Goal: Transaction & Acquisition: Purchase product/service

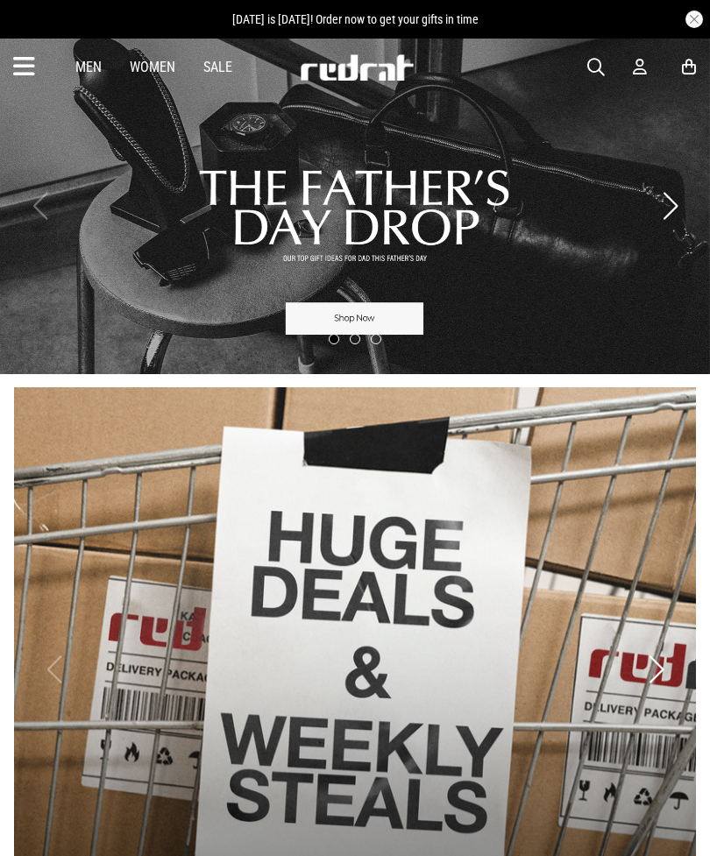
click at [17, 64] on icon at bounding box center [24, 67] width 22 height 29
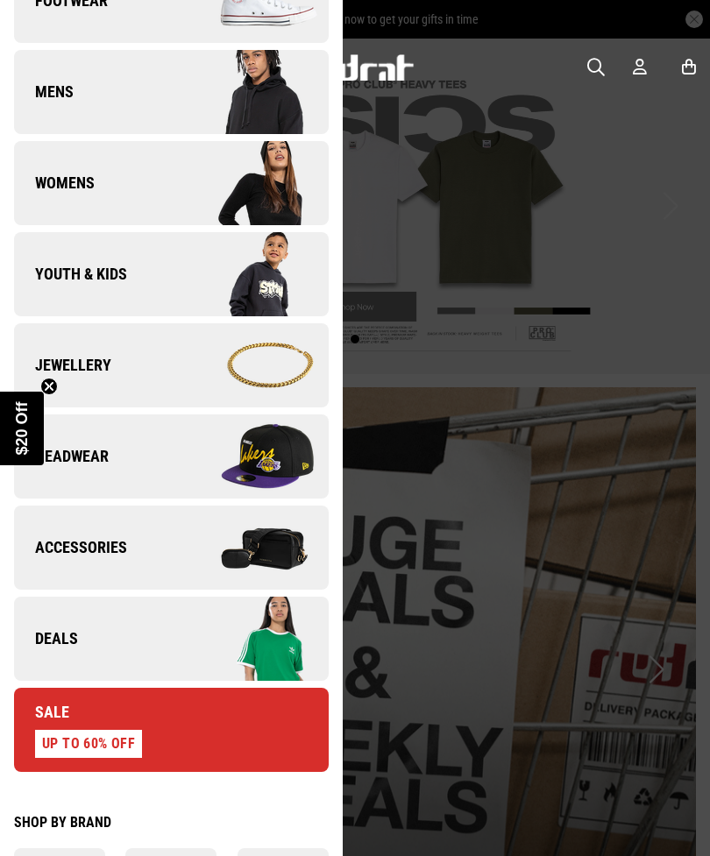
scroll to position [244, 0]
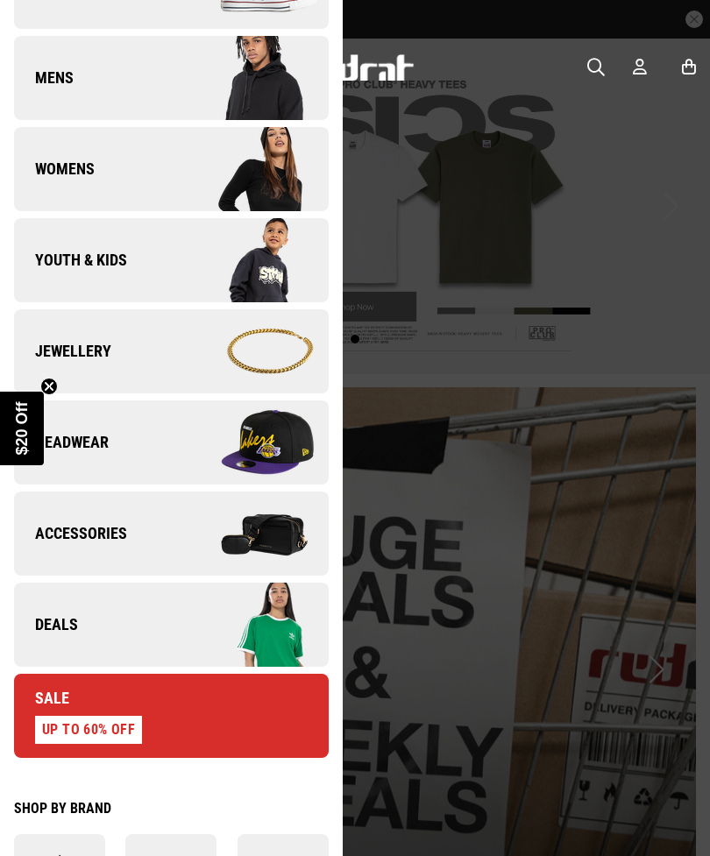
click at [123, 447] on link "Headwear" at bounding box center [171, 442] width 314 height 84
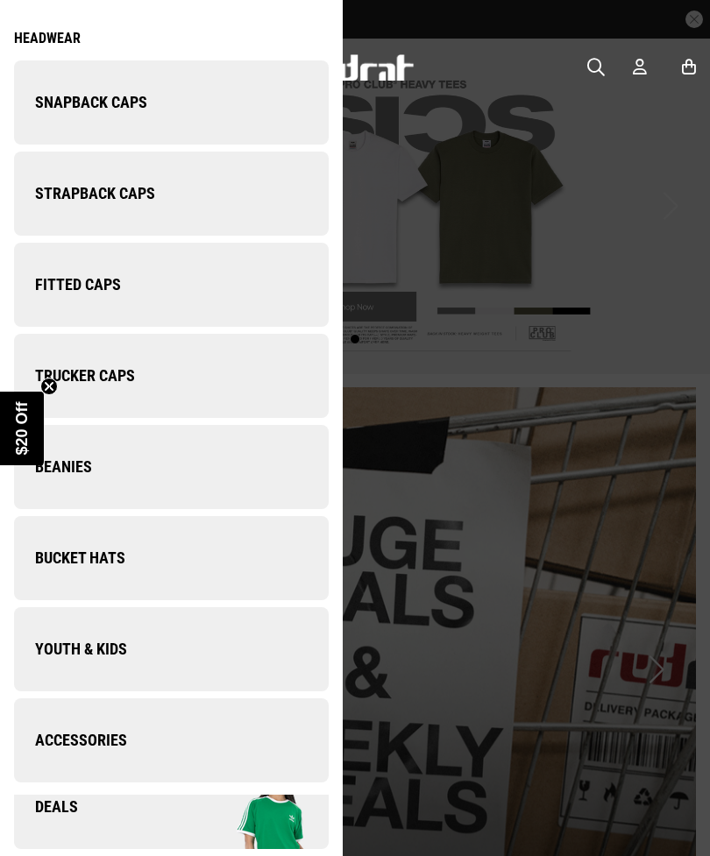
scroll to position [0, 0]
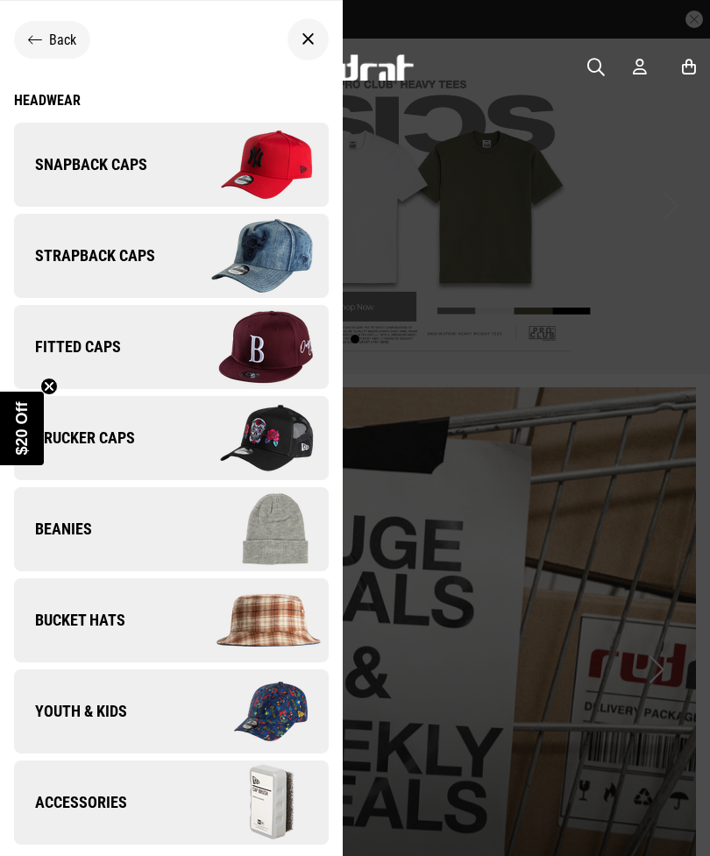
click at [147, 347] on link "Fitted Caps" at bounding box center [171, 347] width 314 height 84
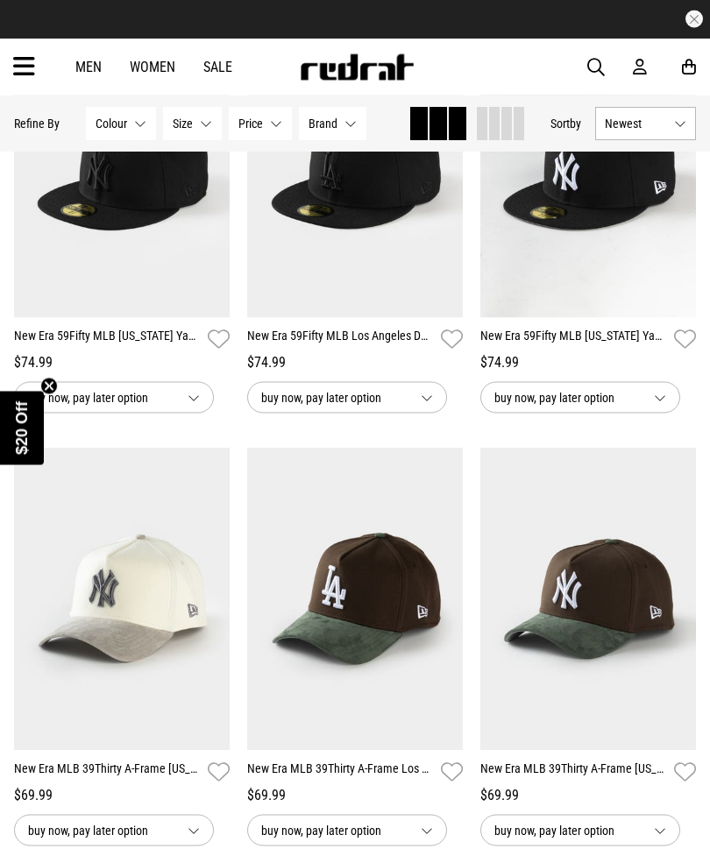
scroll to position [286, 0]
click at [222, 579] on img at bounding box center [121, 598] width 215 height 301
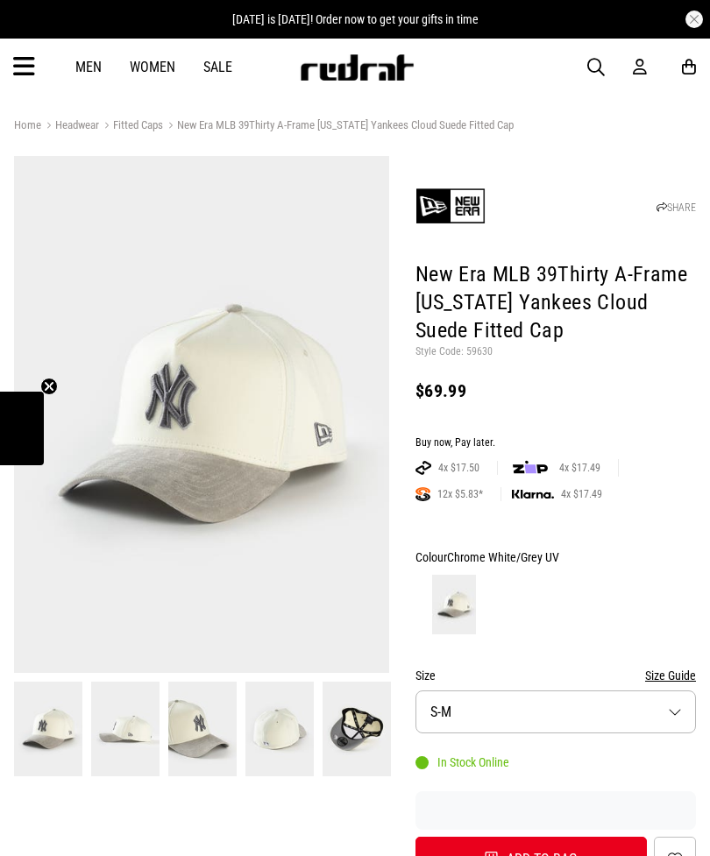
click at [262, 731] on img at bounding box center [279, 729] width 68 height 95
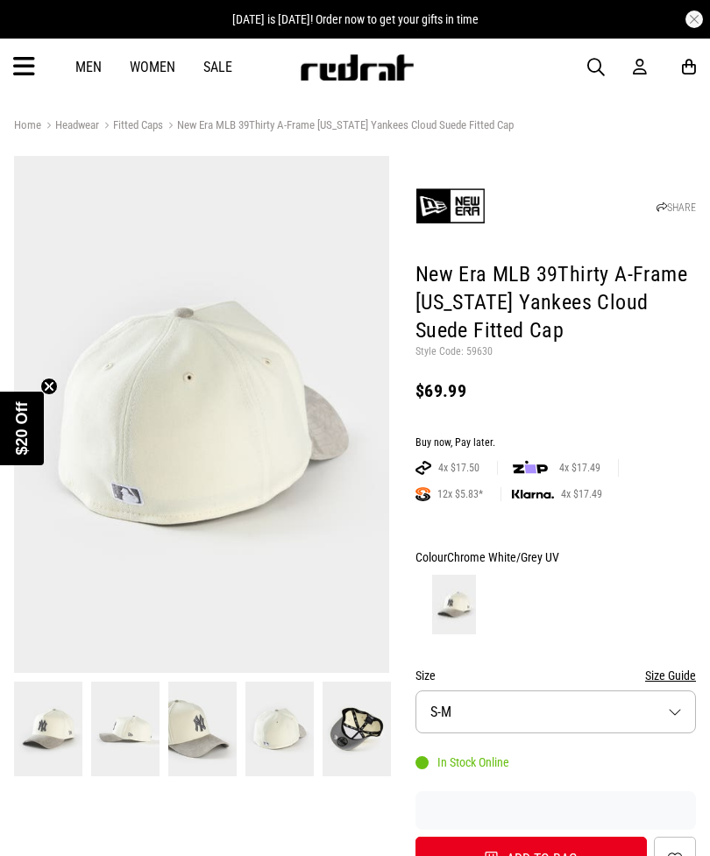
click at [127, 724] on img at bounding box center [125, 729] width 68 height 95
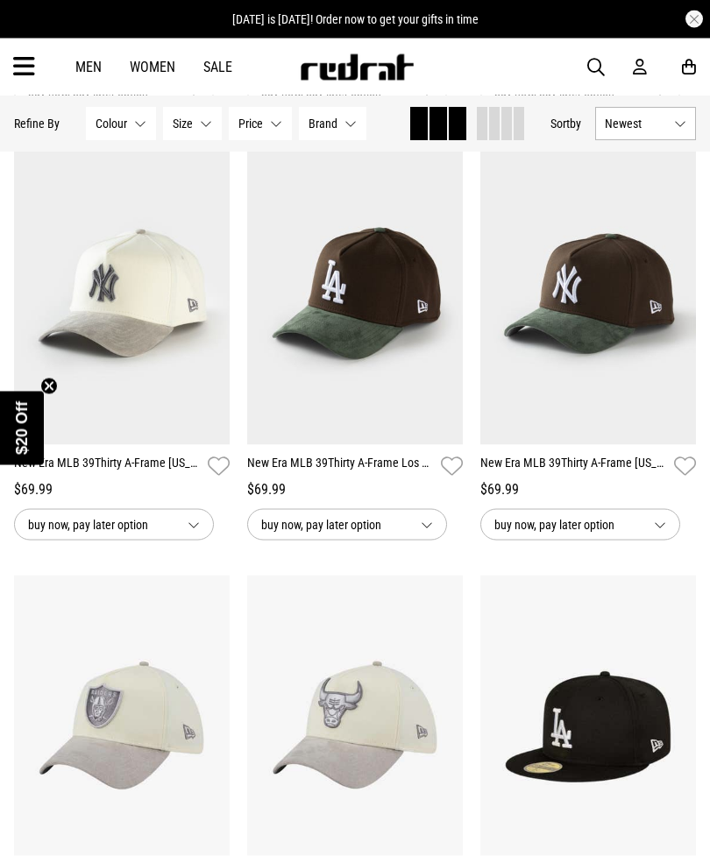
scroll to position [592, 0]
click at [211, 710] on button "Next" at bounding box center [210, 714] width 22 height 21
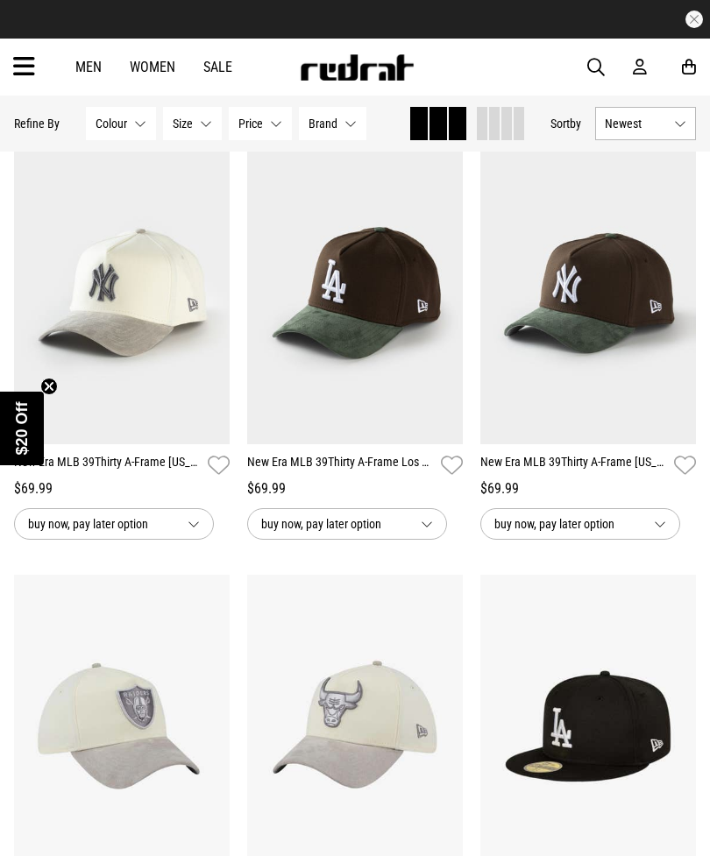
click at [209, 715] on button "Next" at bounding box center [210, 714] width 22 height 21
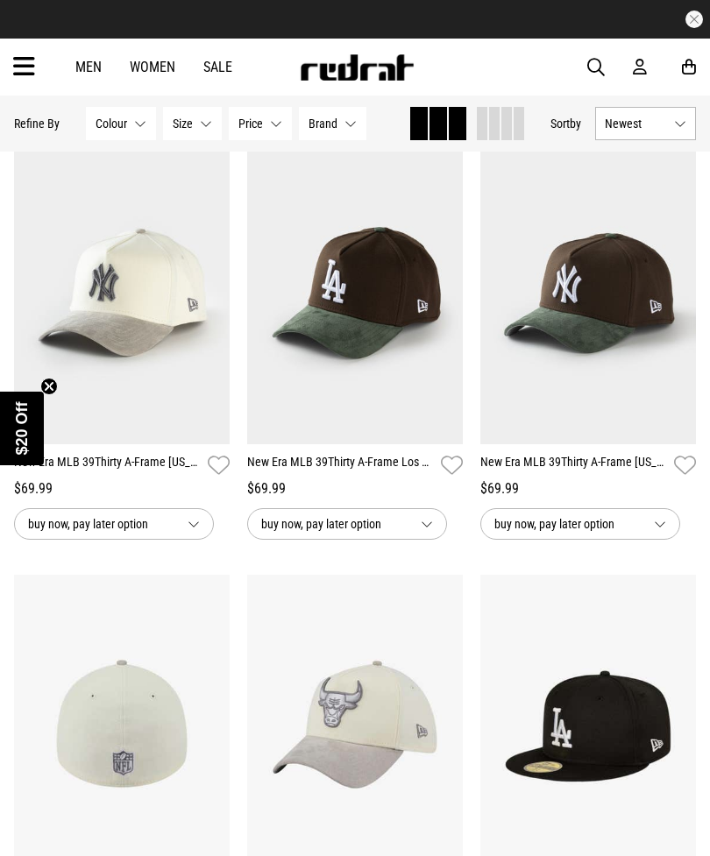
click at [213, 710] on button "Next" at bounding box center [210, 714] width 22 height 21
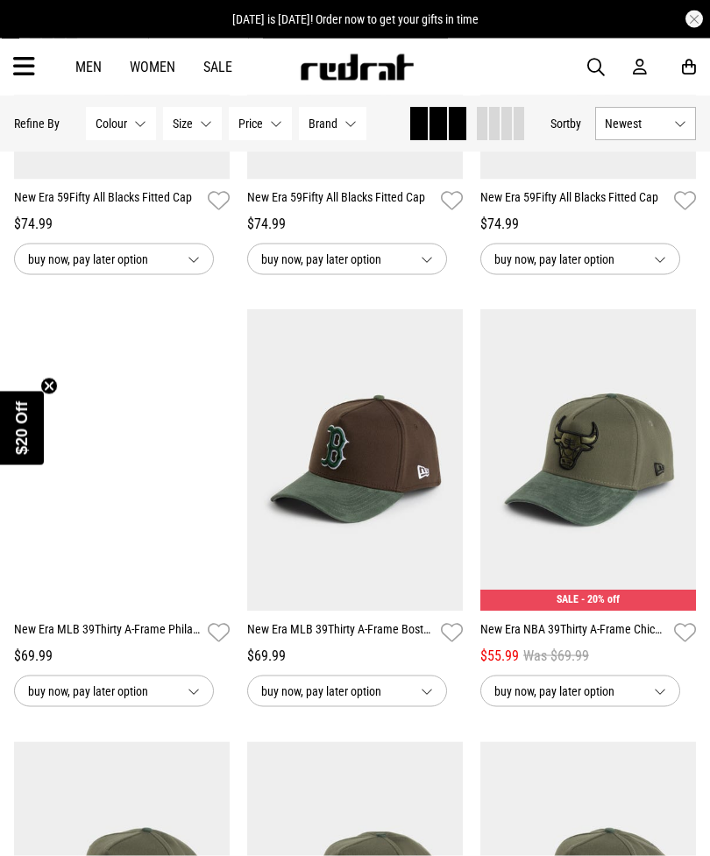
scroll to position [2154, 0]
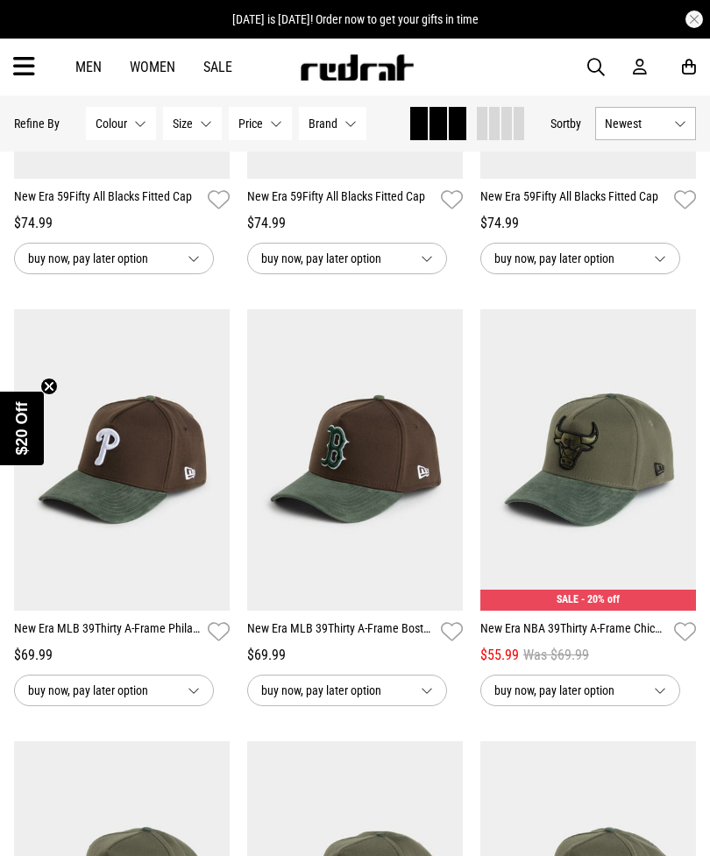
click at [218, 455] on button "Next" at bounding box center [210, 449] width 22 height 21
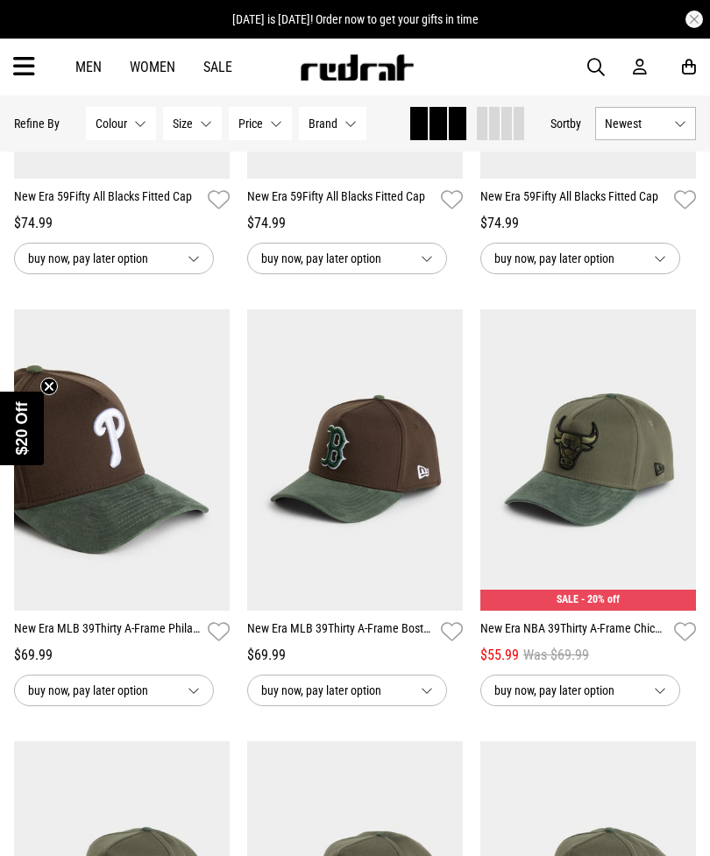
click at [213, 460] on button "Next" at bounding box center [210, 449] width 22 height 21
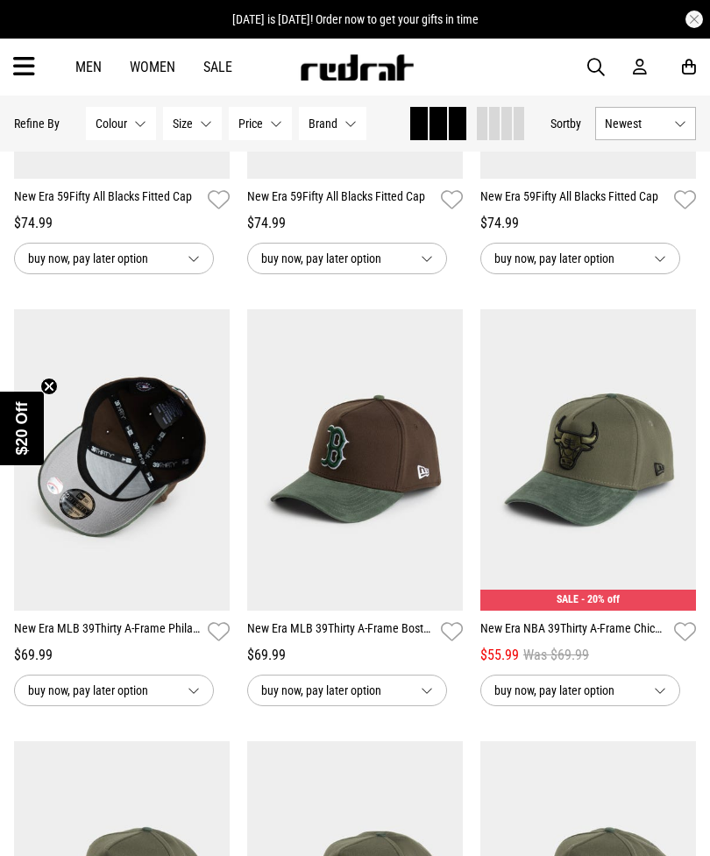
click at [219, 460] on button "Next" at bounding box center [210, 449] width 22 height 21
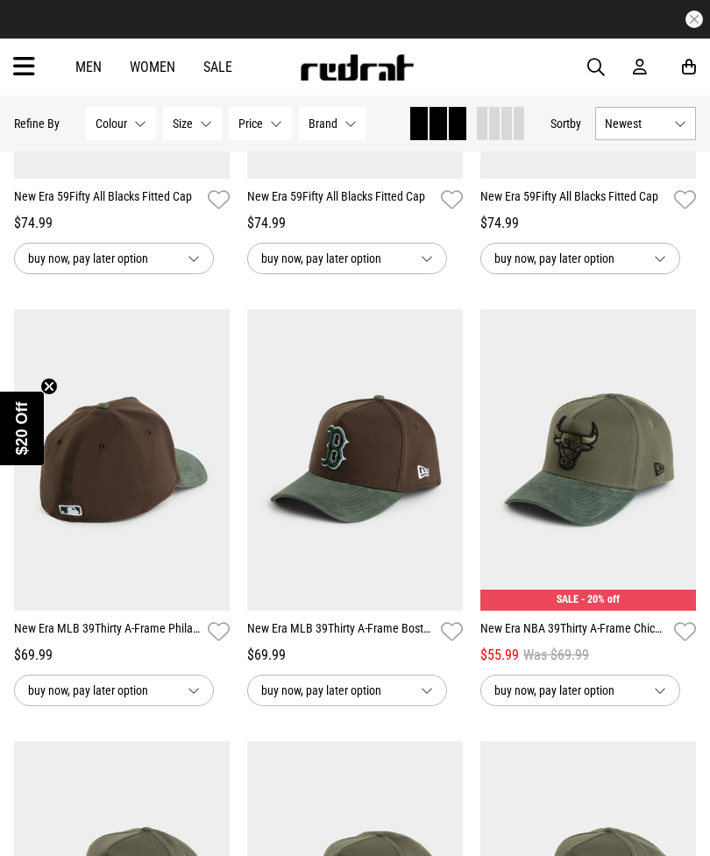
click at [215, 452] on button "Next" at bounding box center [210, 449] width 22 height 21
click at [217, 453] on button "Next" at bounding box center [210, 449] width 22 height 21
click at [214, 460] on button "Next" at bounding box center [210, 449] width 22 height 21
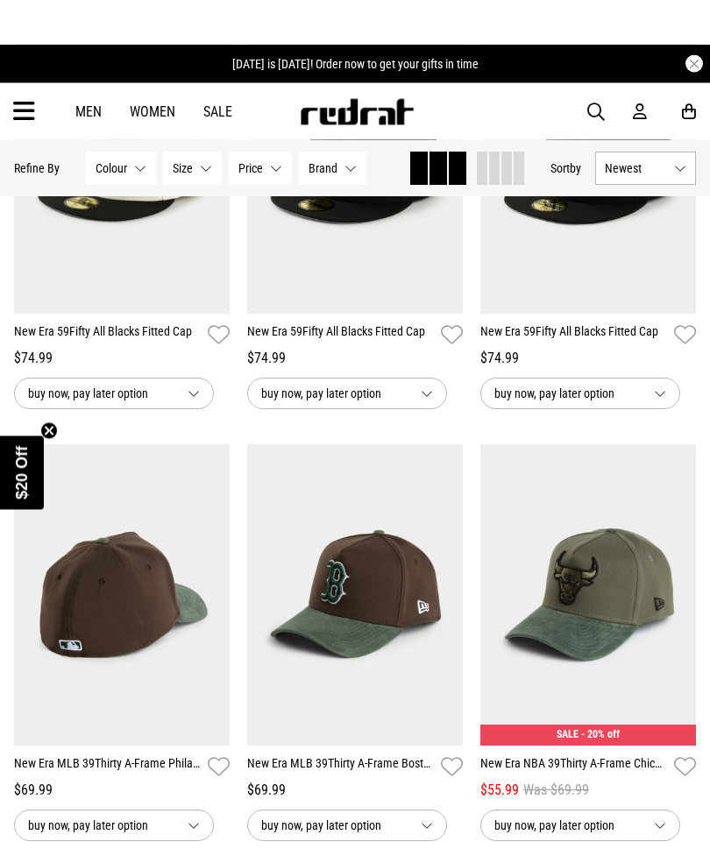
scroll to position [2016, 0]
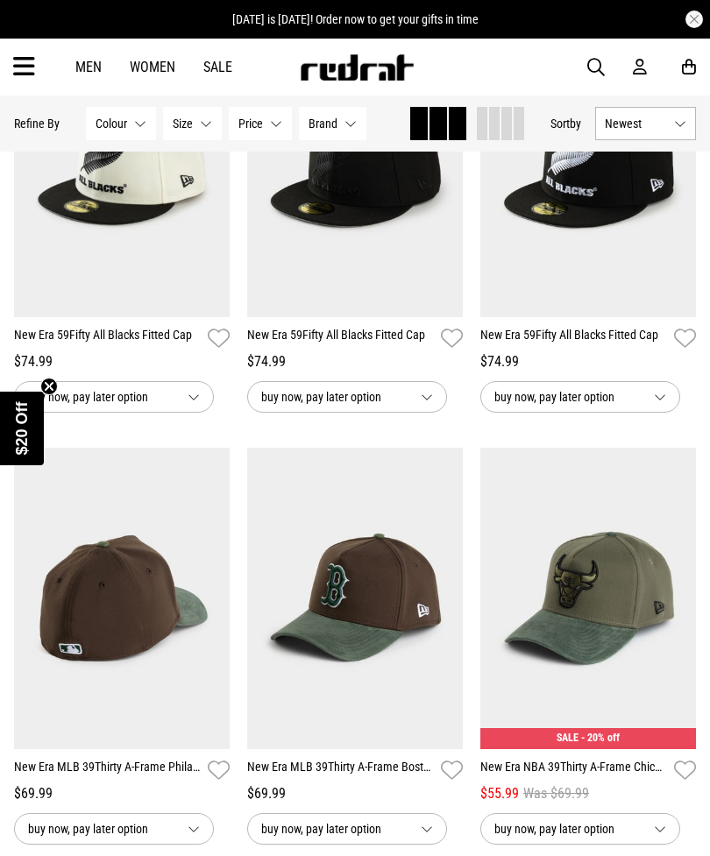
click at [27, 590] on button "Previous" at bounding box center [34, 587] width 22 height 21
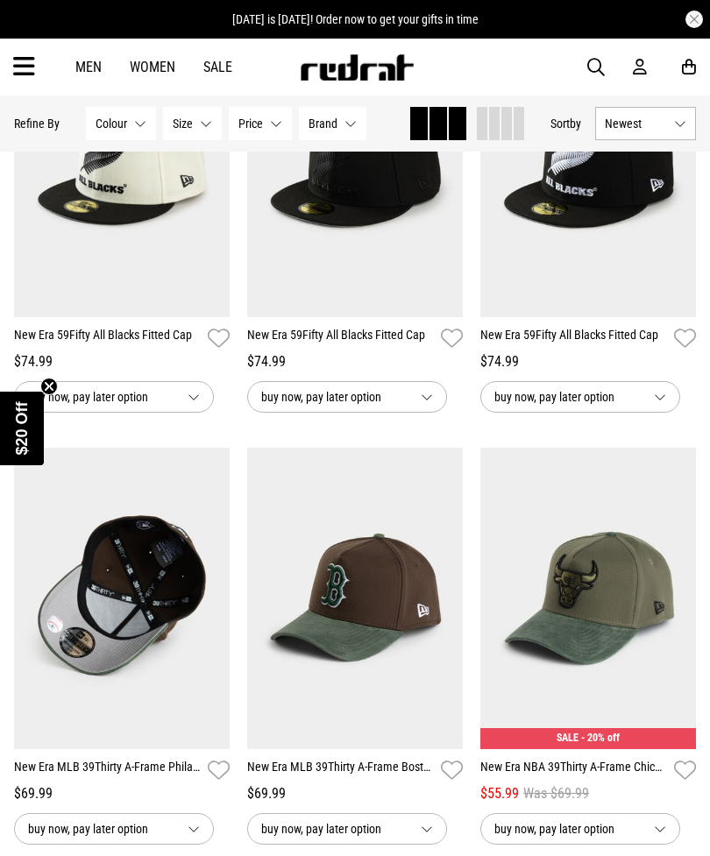
click at [32, 596] on button "Previous" at bounding box center [34, 587] width 22 height 21
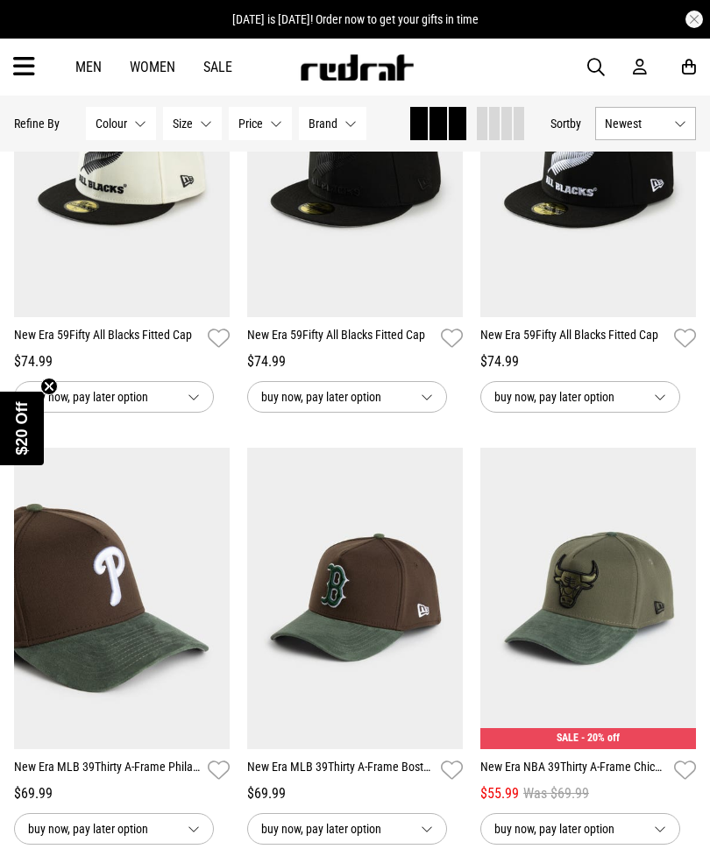
click at [27, 590] on button "Previous" at bounding box center [34, 587] width 22 height 21
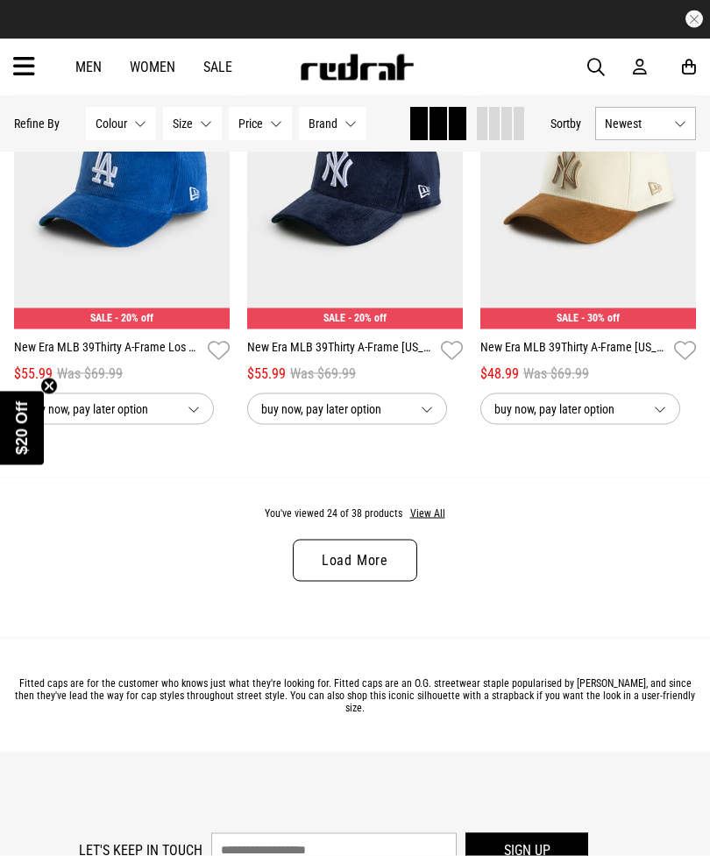
scroll to position [3300, 0]
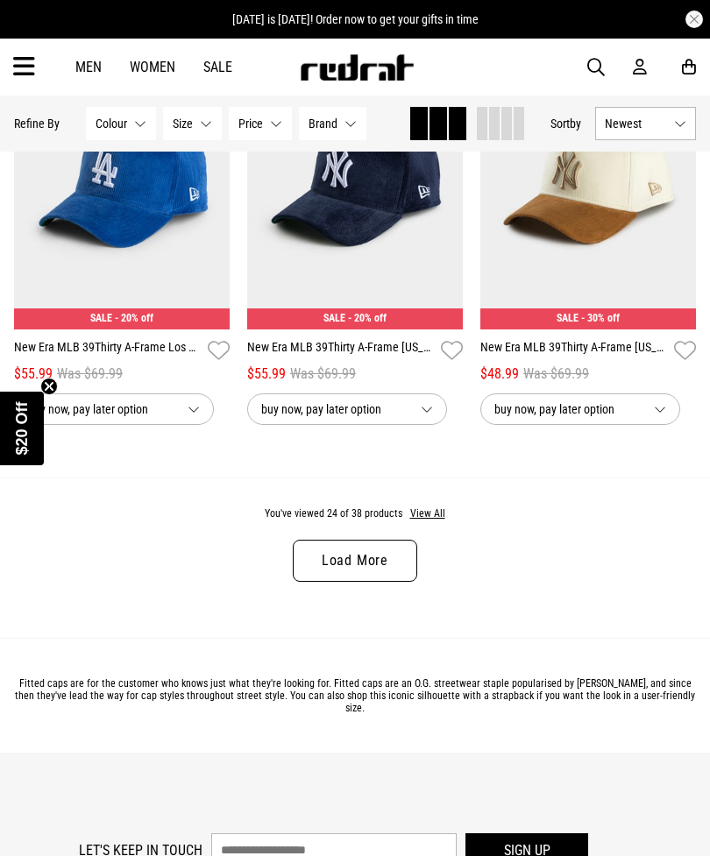
click at [428, 522] on button "View All" at bounding box center [427, 514] width 37 height 16
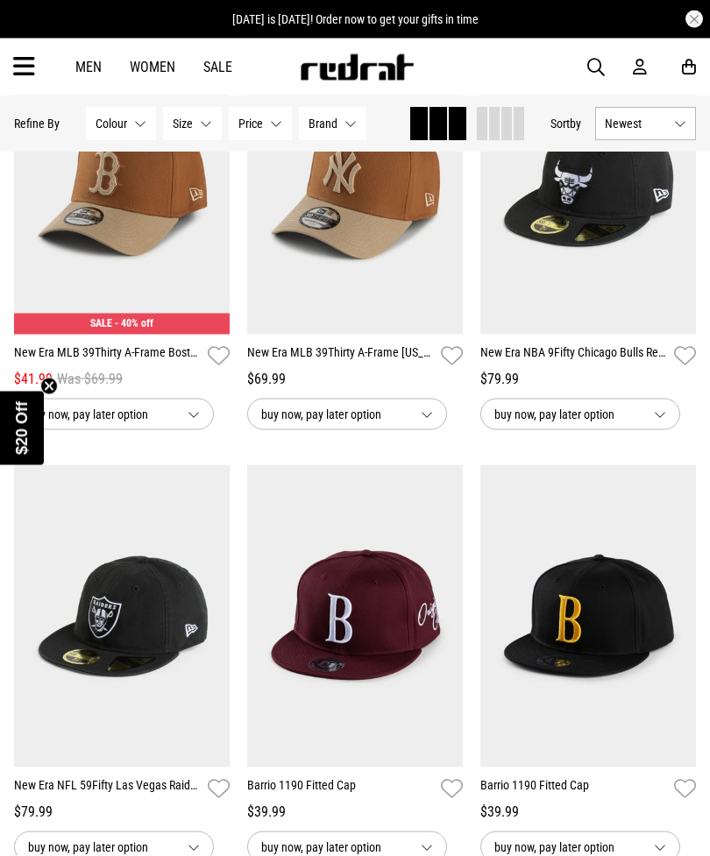
scroll to position [3727, 0]
click at [431, 560] on img at bounding box center [354, 614] width 215 height 301
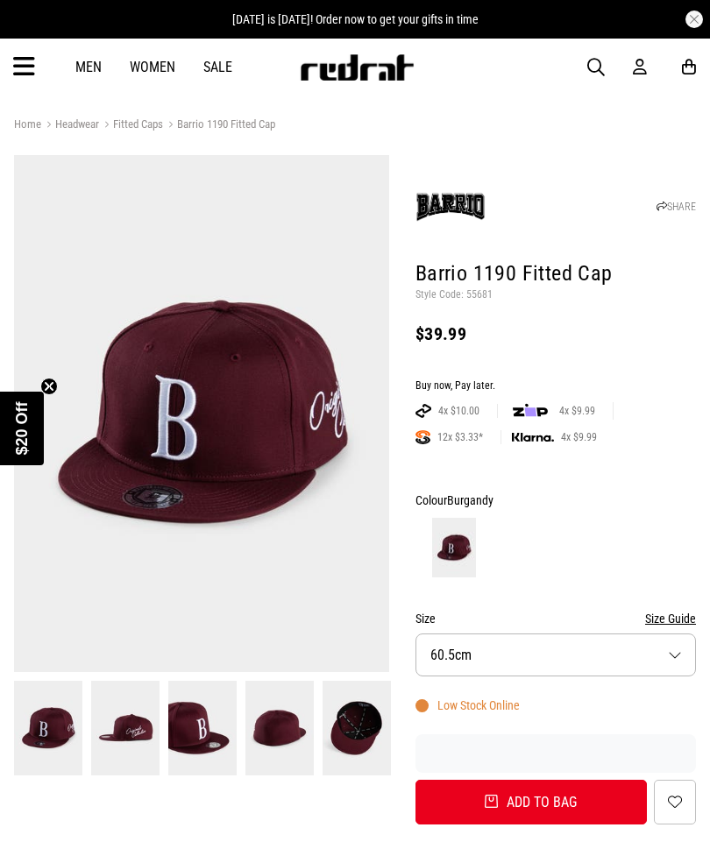
click at [271, 728] on img at bounding box center [279, 728] width 68 height 95
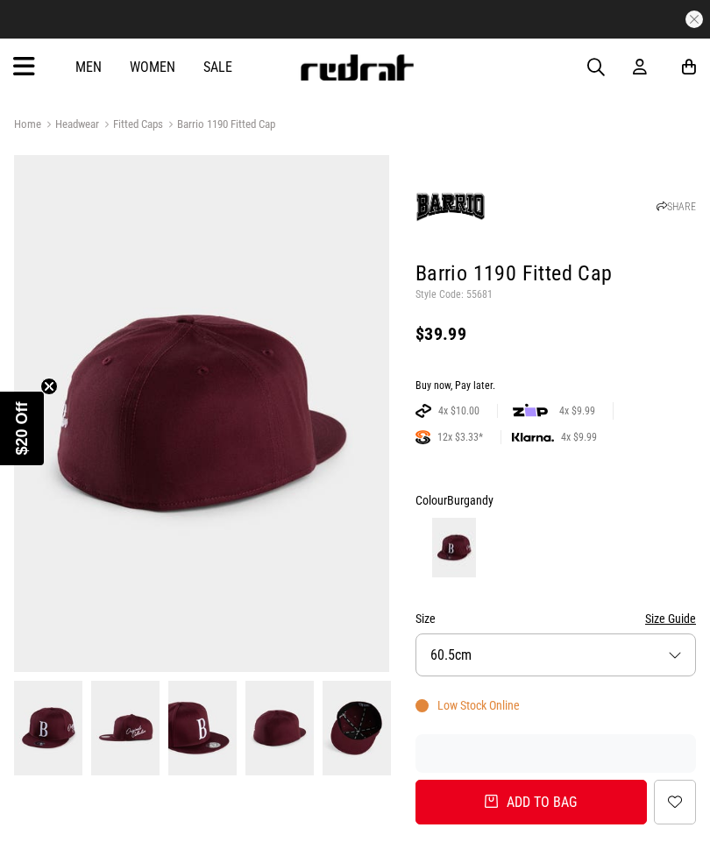
click at [368, 723] on img at bounding box center [356, 728] width 68 height 95
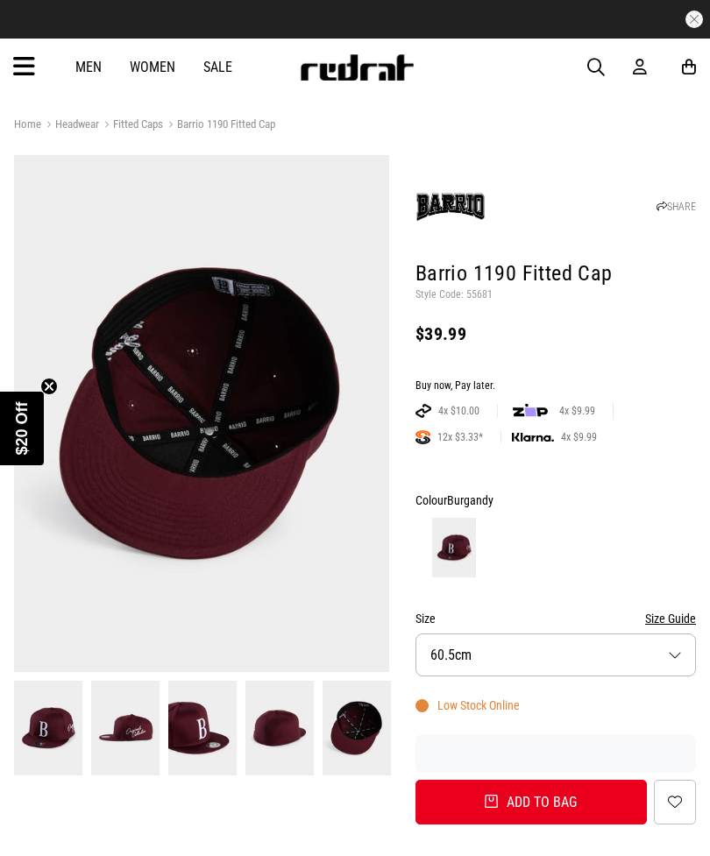
click at [195, 761] on img at bounding box center [202, 728] width 68 height 95
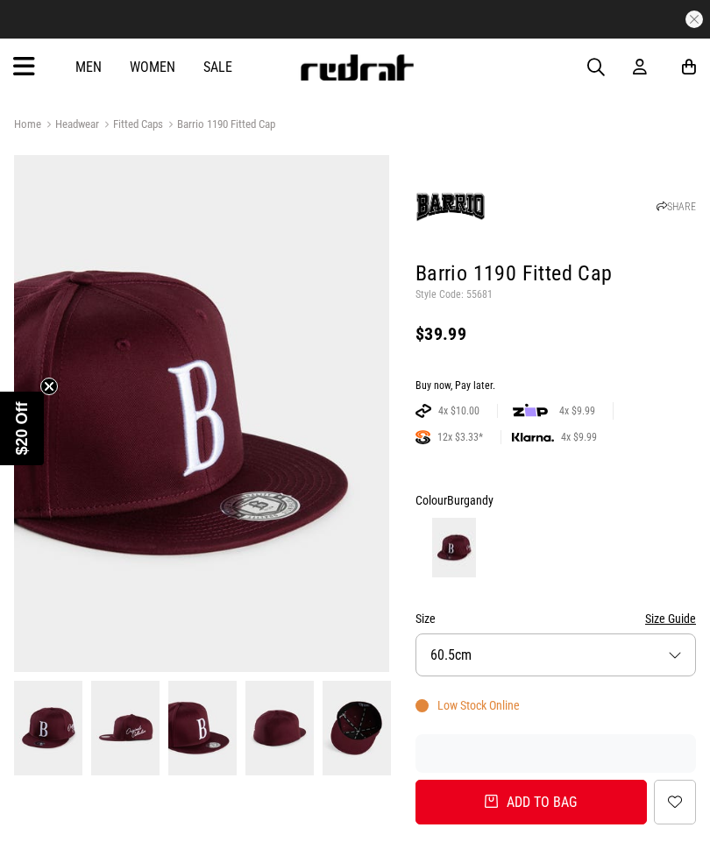
click at [124, 739] on img at bounding box center [125, 728] width 68 height 95
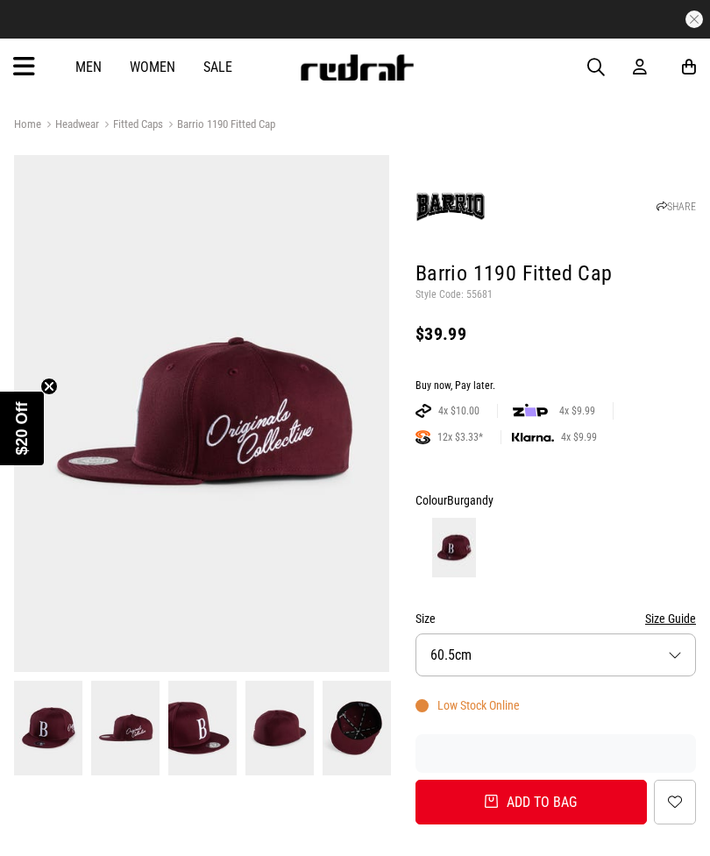
click at [50, 738] on img at bounding box center [48, 728] width 68 height 95
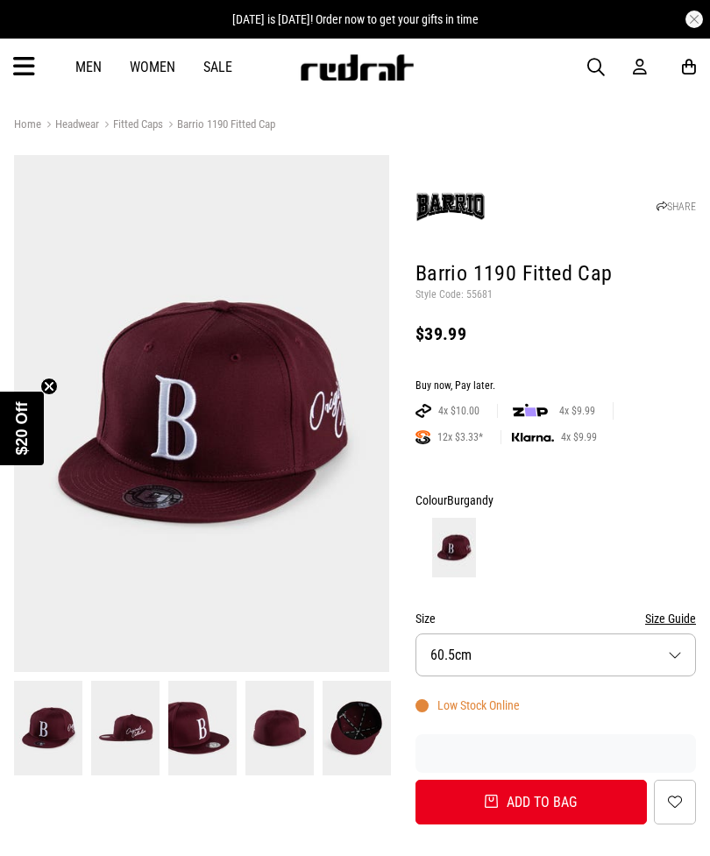
click at [222, 731] on img at bounding box center [202, 728] width 68 height 95
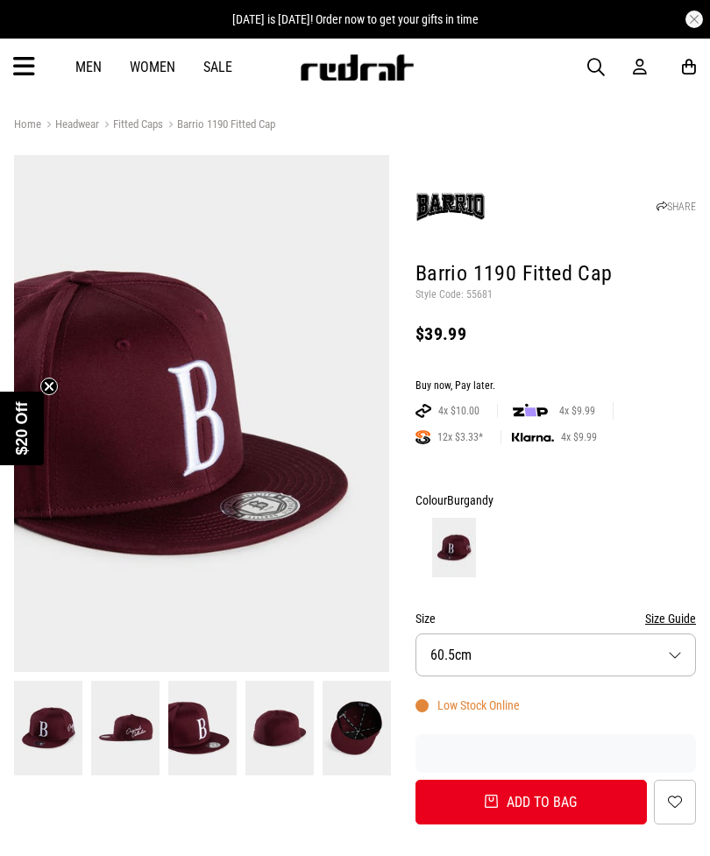
click at [273, 731] on img at bounding box center [279, 728] width 68 height 95
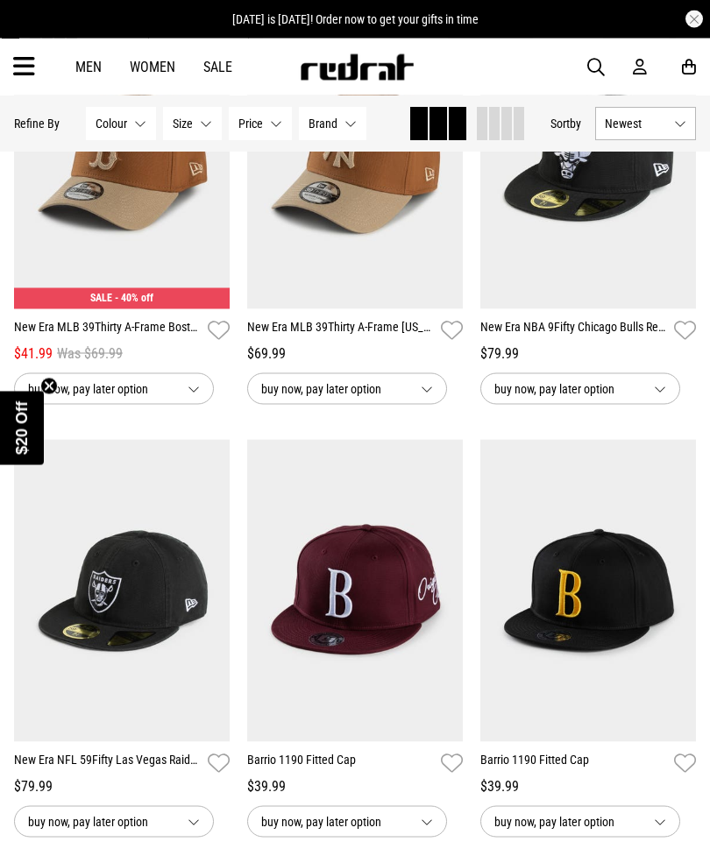
scroll to position [394, 0]
click at [216, 576] on button "Next" at bounding box center [210, 579] width 22 height 21
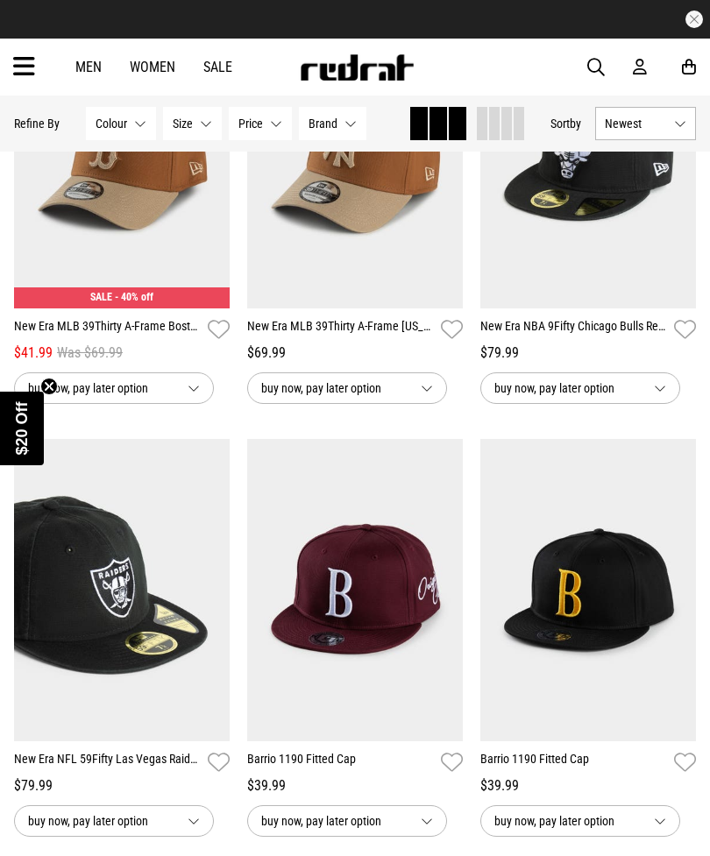
click at [221, 575] on button "Next" at bounding box center [210, 579] width 22 height 21
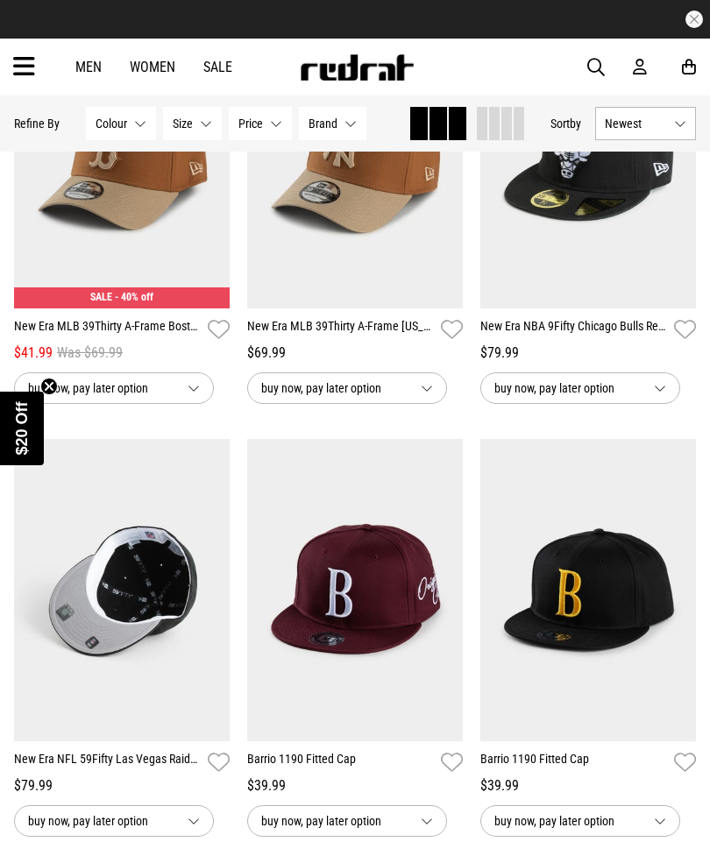
click at [225, 577] on img at bounding box center [121, 589] width 215 height 301
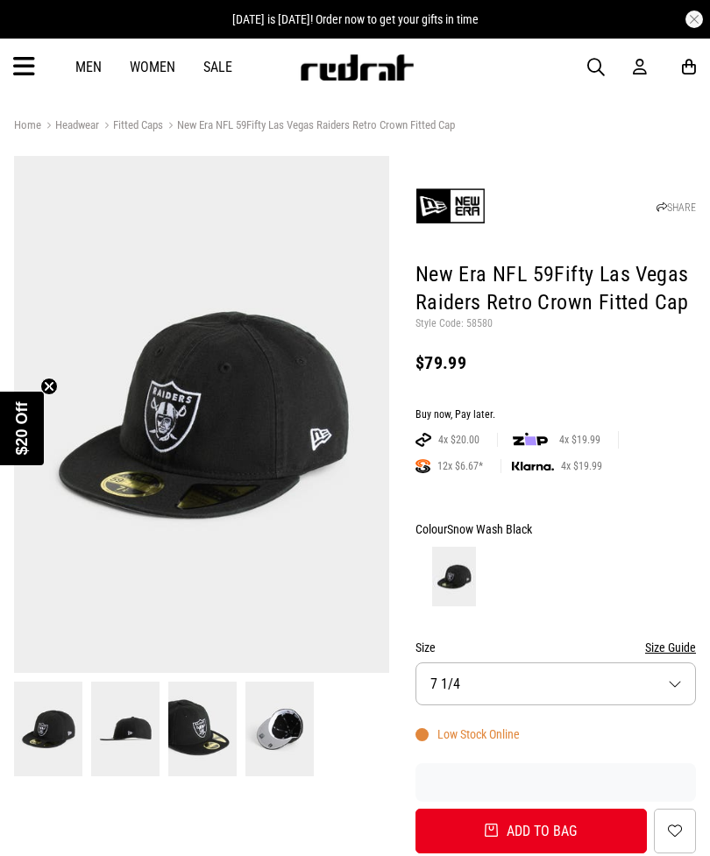
click at [300, 726] on img at bounding box center [279, 729] width 68 height 95
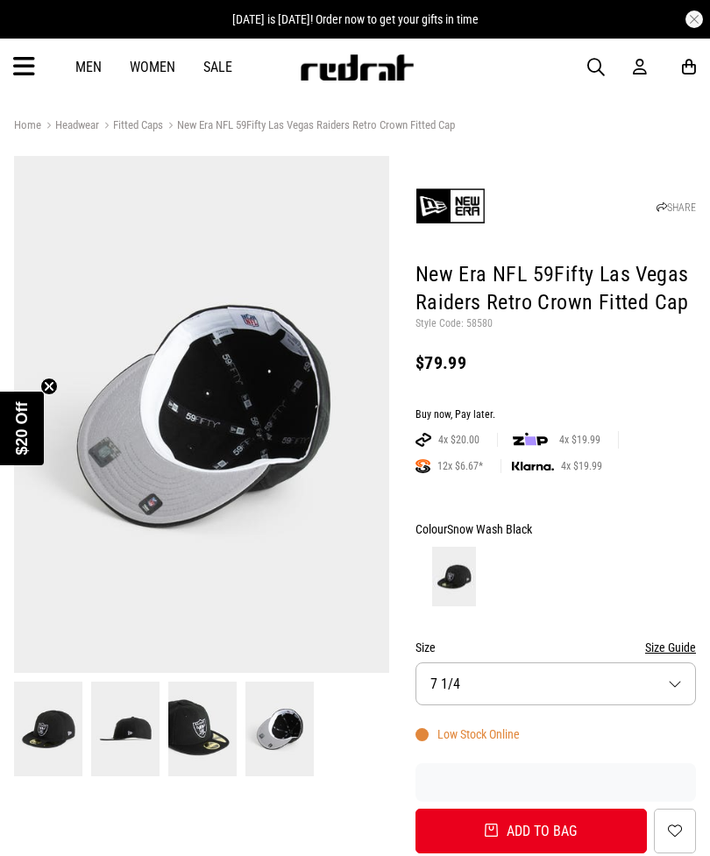
click at [132, 746] on img at bounding box center [125, 729] width 68 height 95
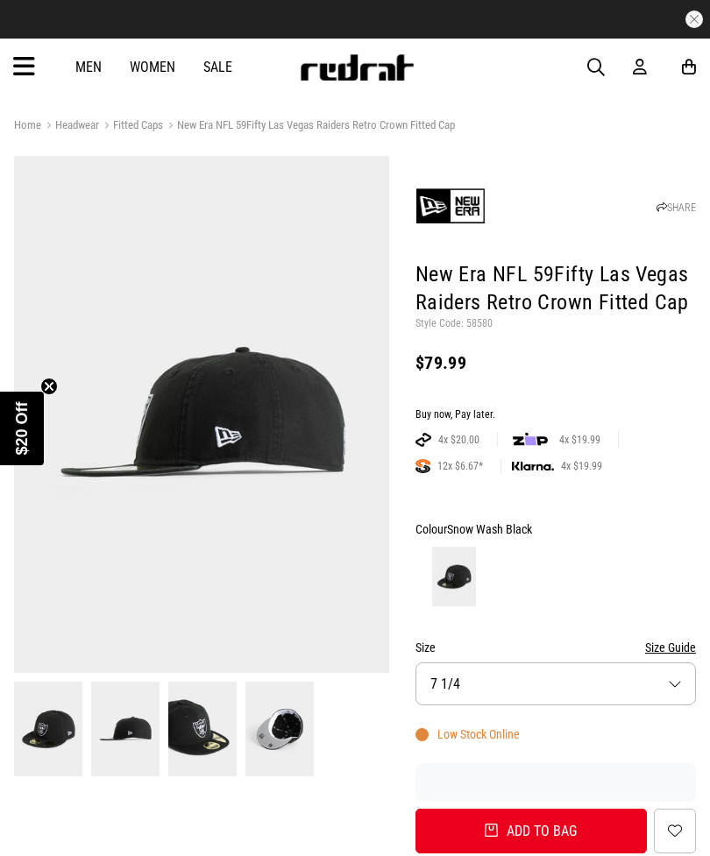
click at [222, 737] on img at bounding box center [202, 729] width 68 height 95
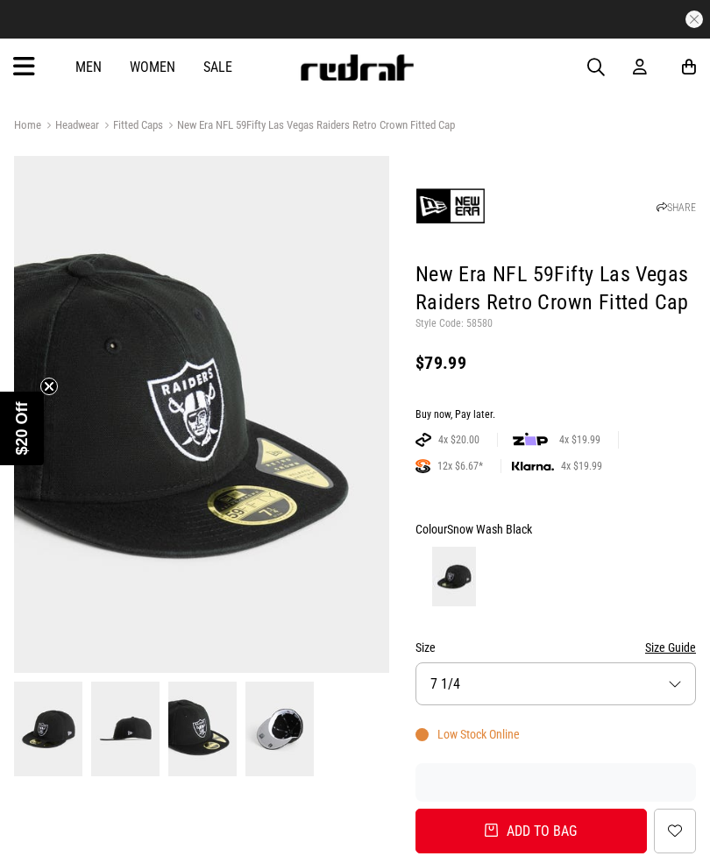
click at [44, 719] on img at bounding box center [48, 729] width 68 height 95
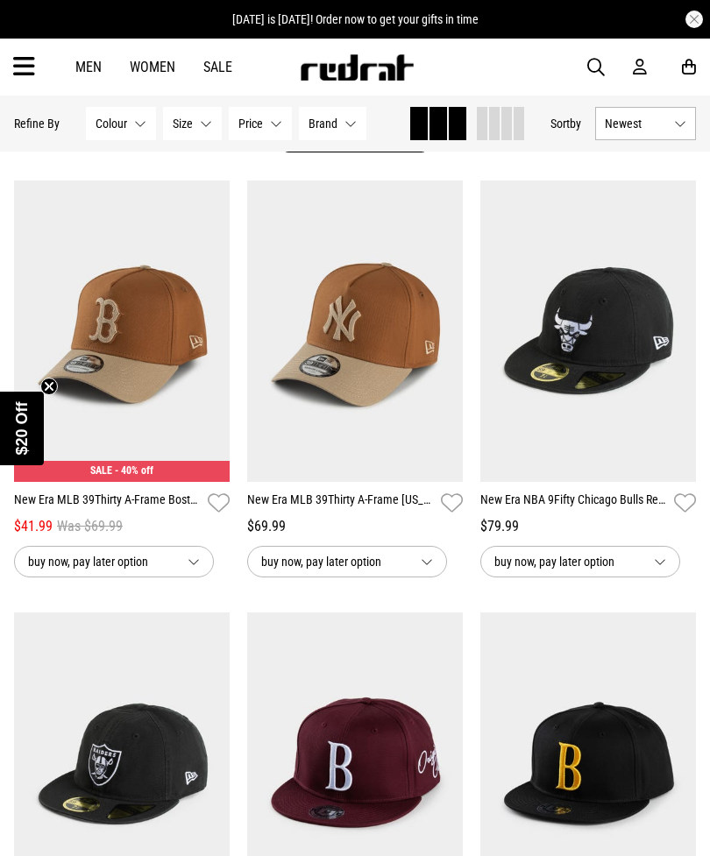
scroll to position [218, 0]
